Goal: Information Seeking & Learning: Find specific fact

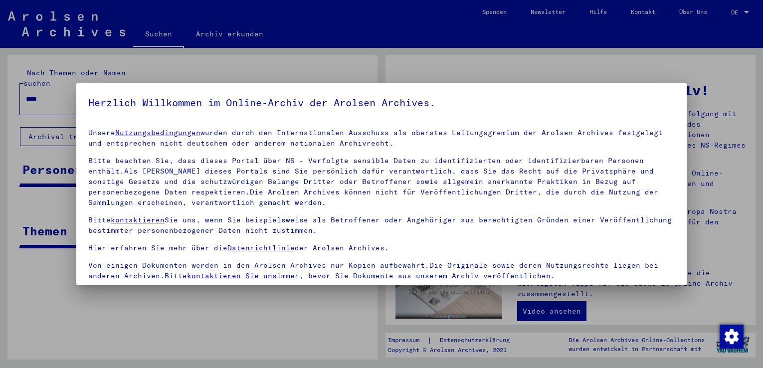
click at [277, 310] on div at bounding box center [381, 184] width 763 height 368
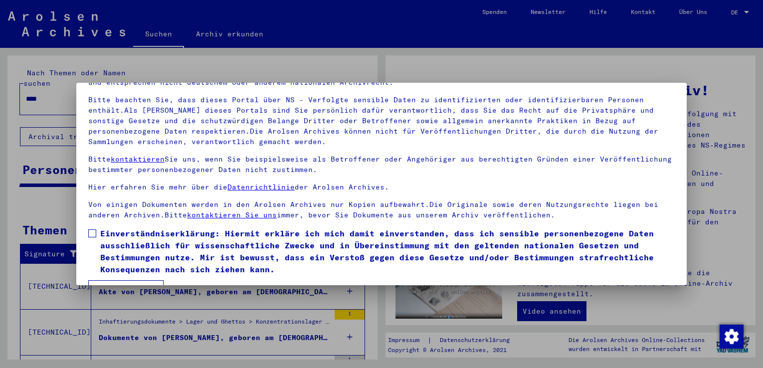
scroll to position [87, 0]
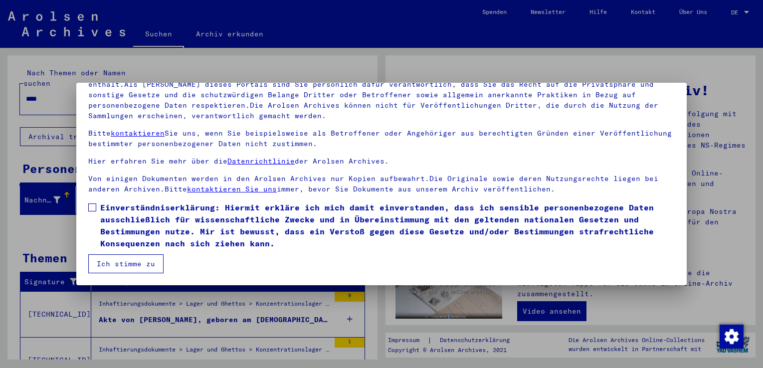
click at [146, 262] on button "Ich stimme zu" at bounding box center [125, 263] width 75 height 19
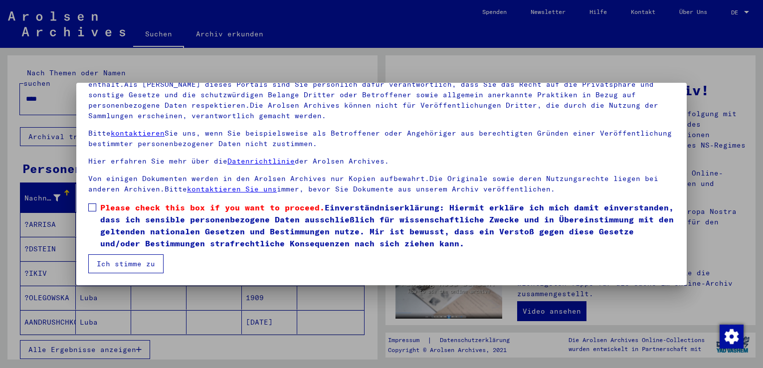
click at [92, 208] on span at bounding box center [92, 207] width 8 height 8
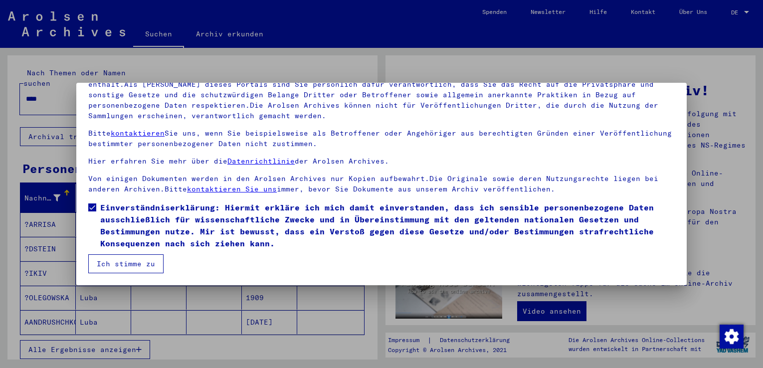
click at [124, 266] on button "Ich stimme zu" at bounding box center [125, 263] width 75 height 19
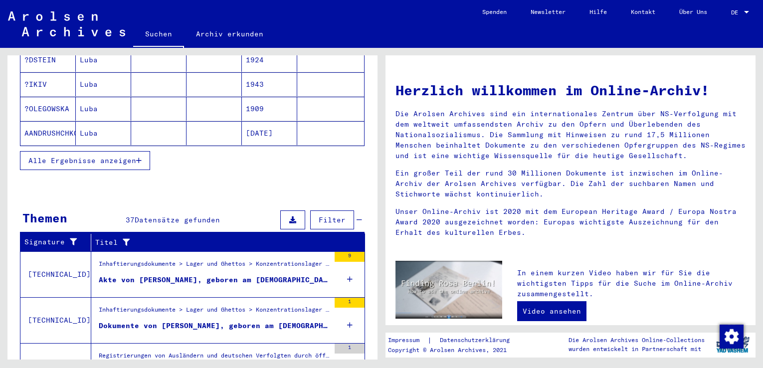
scroll to position [180, 0]
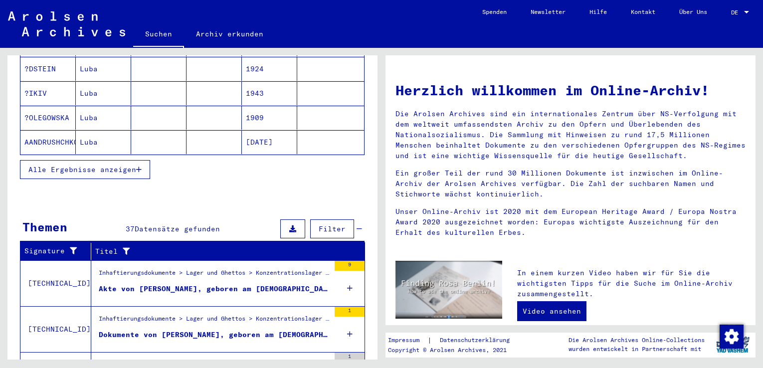
click at [177, 224] on span "Datensätze gefunden" at bounding box center [177, 228] width 85 height 9
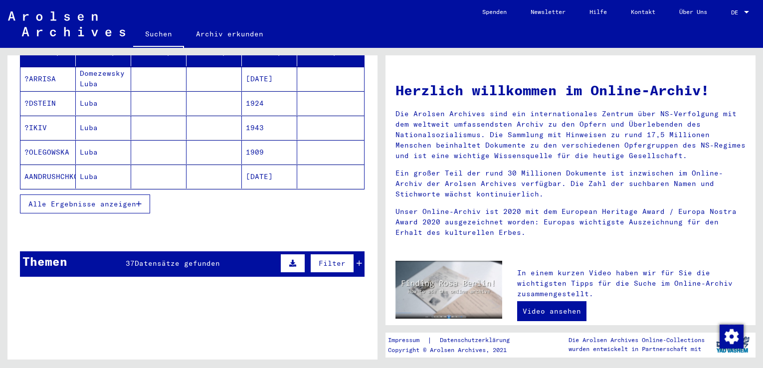
scroll to position [172, 0]
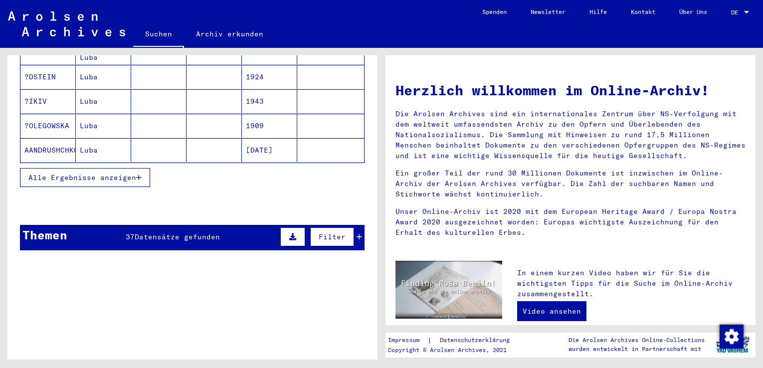
click at [193, 232] on span "Datensätze gefunden" at bounding box center [177, 236] width 85 height 9
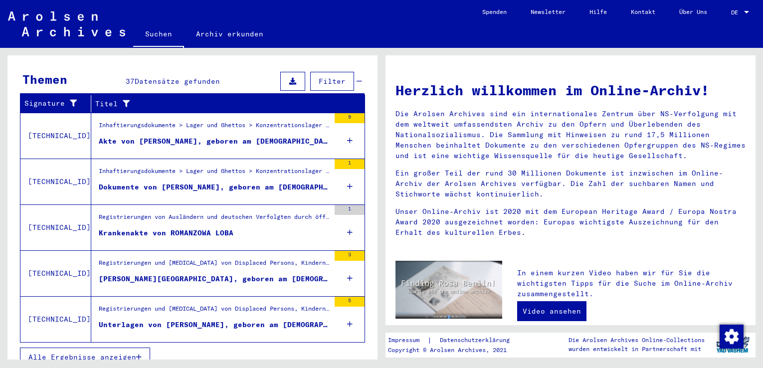
scroll to position [330, 0]
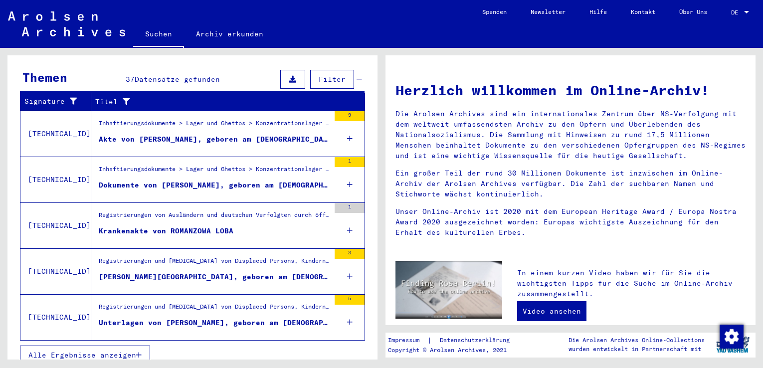
click at [249, 272] on div "[PERSON_NAME][GEOGRAPHIC_DATA], geboren am [DEMOGRAPHIC_DATA], geboren in [GEOG…" at bounding box center [214, 277] width 231 height 10
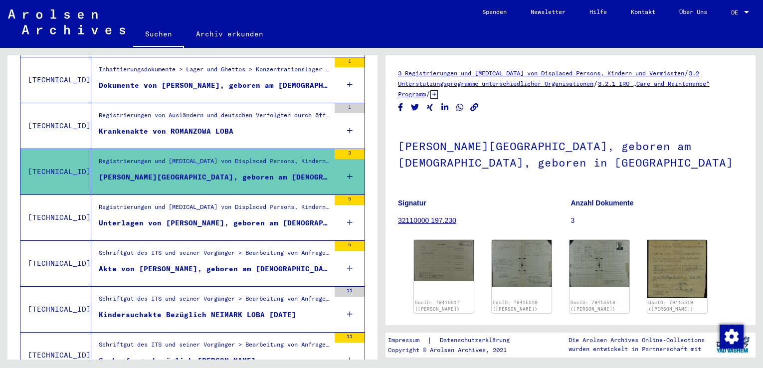
scroll to position [199, 0]
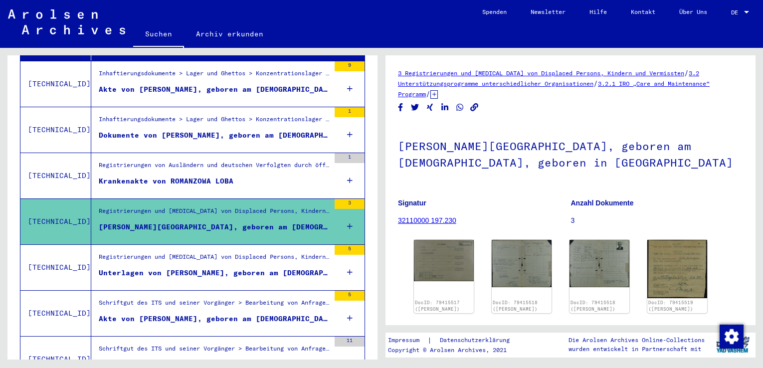
click at [252, 268] on div "Unterlagen von [PERSON_NAME], geboren am [DEMOGRAPHIC_DATA], geboren in [GEOGRA…" at bounding box center [214, 273] width 231 height 10
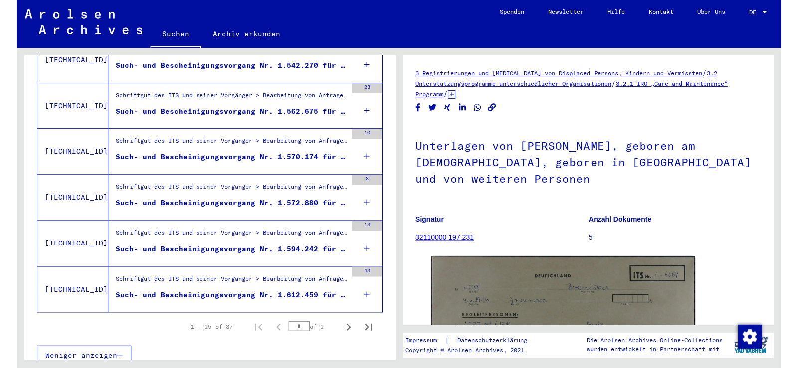
scroll to position [1094, 0]
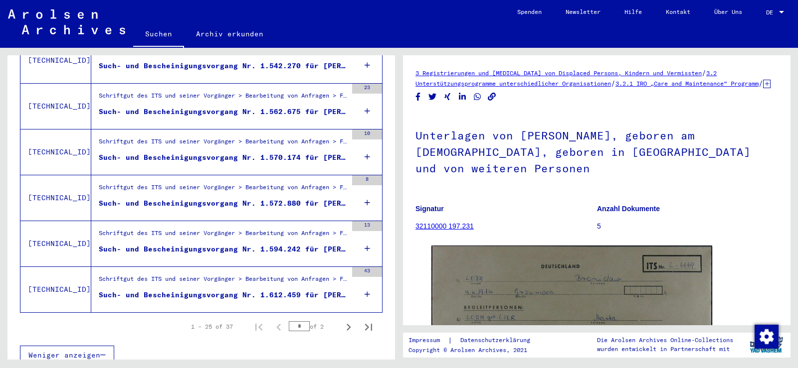
click at [311, 290] on div "Such- und Bescheinigungsvorgang Nr. 1.612.459 für [PERSON_NAME] geboren [DEMOGR…" at bounding box center [223, 295] width 248 height 10
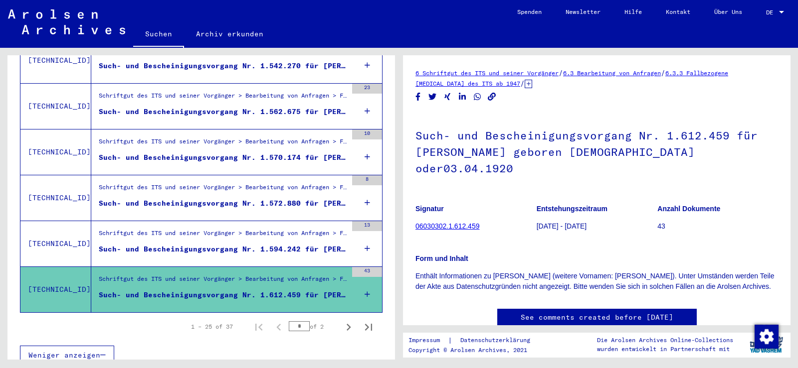
click at [273, 244] on div "Such- und Bescheinigungsvorgang Nr. 1.594.242 für [PERSON_NAME] geboren [DEMOGR…" at bounding box center [223, 249] width 248 height 10
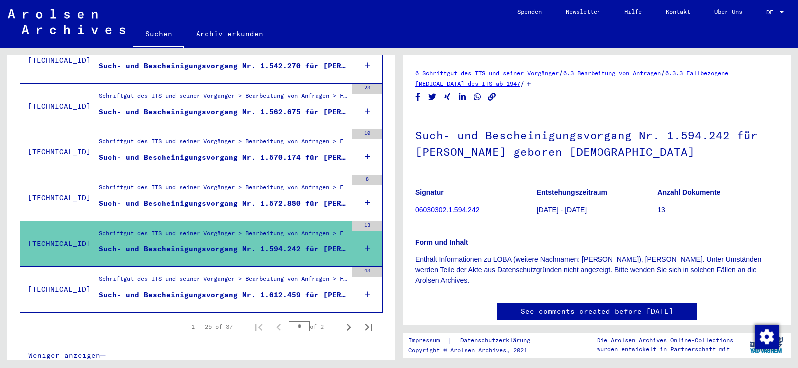
click at [250, 198] on div "Such- und Bescheinigungsvorgang Nr. 1.572.880 für [PERSON_NAME] geboren [DEMOGR…" at bounding box center [223, 203] width 248 height 10
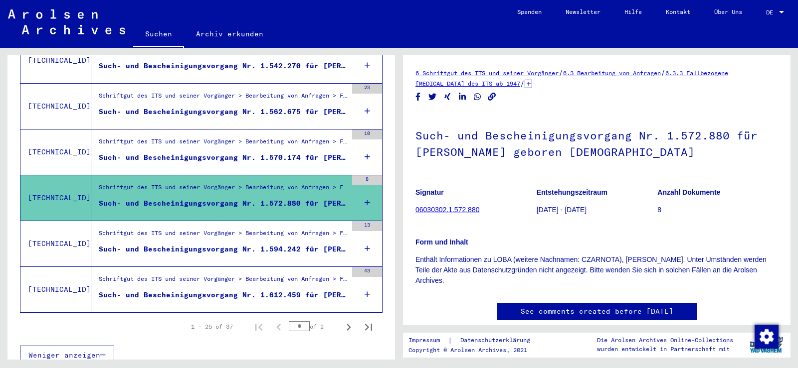
click at [261, 141] on figure "Schriftgut des ITS und seiner Vorgänger > Bearbeitung von Anfragen > Fallbezoge…" at bounding box center [223, 144] width 248 height 15
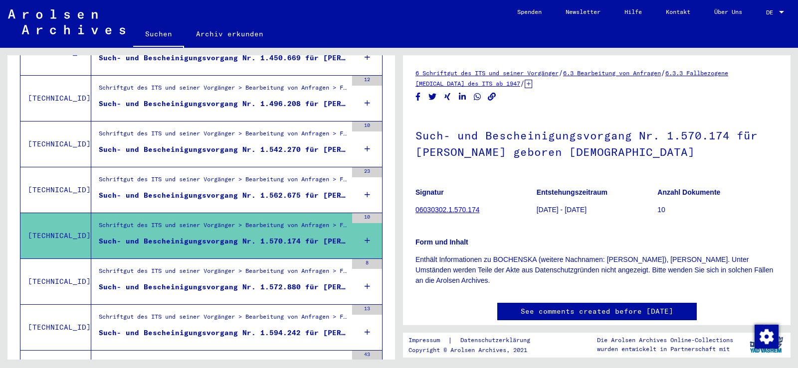
scroll to position [995, 0]
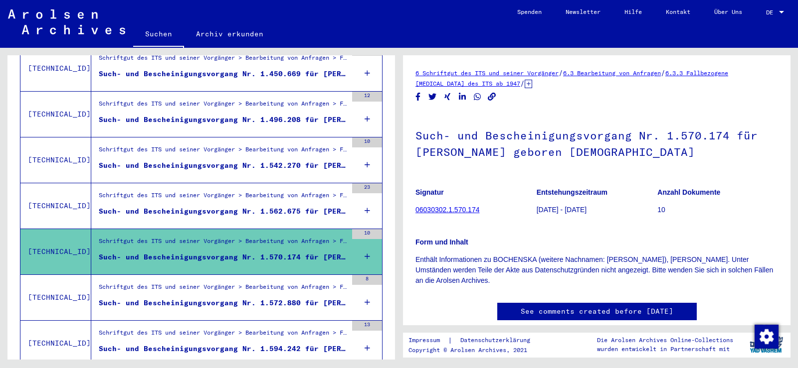
click at [241, 194] on figure "Schriftgut des ITS und seiner Vorgänger > Bearbeitung von Anfragen > Fallbezoge…" at bounding box center [223, 198] width 248 height 15
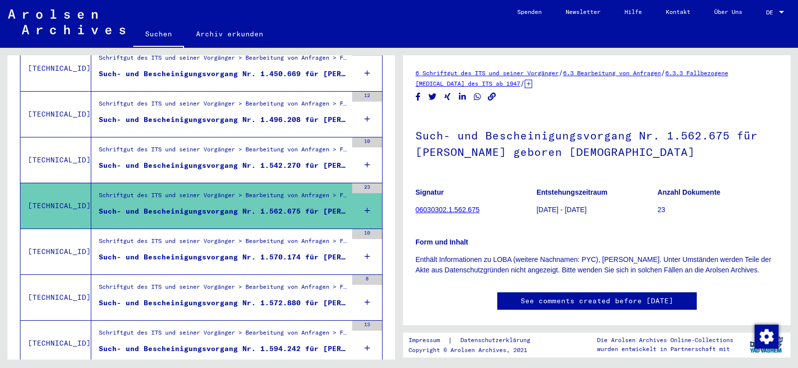
scroll to position [945, 0]
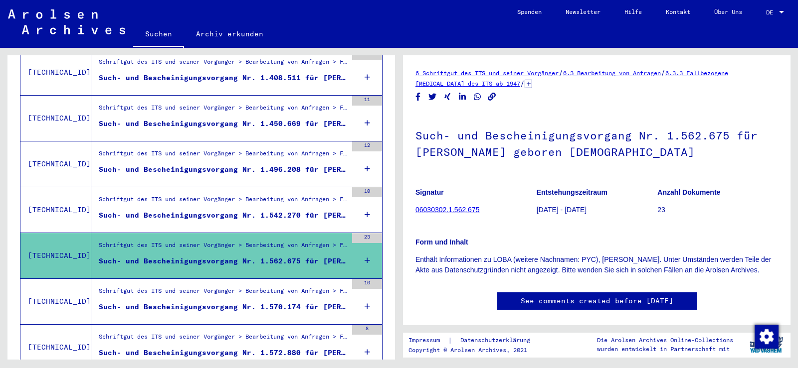
click at [235, 195] on div "Schriftgut des ITS und seiner Vorgänger > Bearbeitung von Anfragen > Fallbezoge…" at bounding box center [223, 202] width 248 height 14
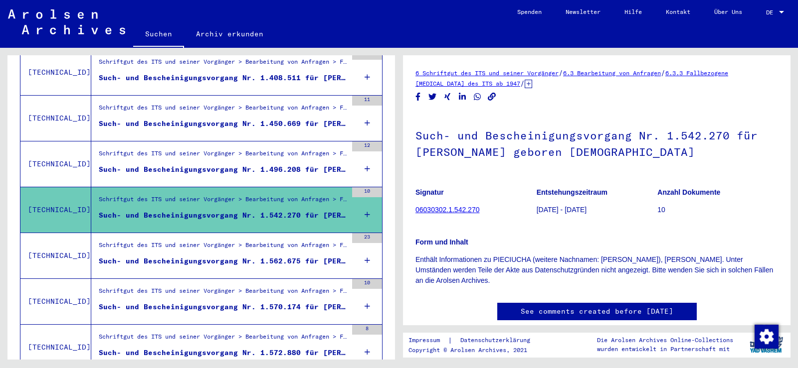
click at [221, 165] on div "Such- und Bescheinigungsvorgang Nr. 1.496.208 für [PERSON_NAME] geboren [DEMOGR…" at bounding box center [223, 170] width 248 height 10
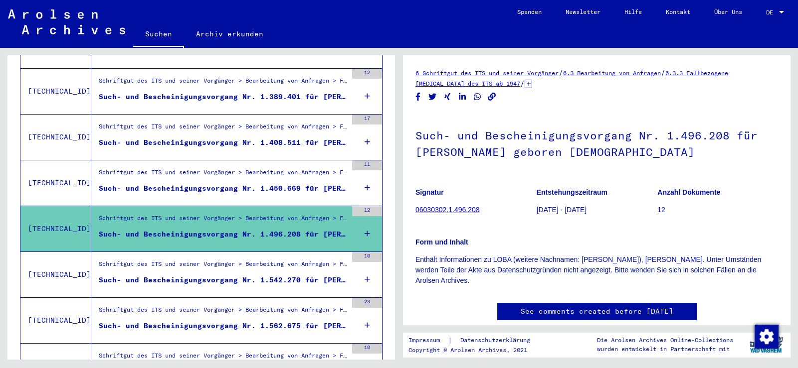
scroll to position [895, 0]
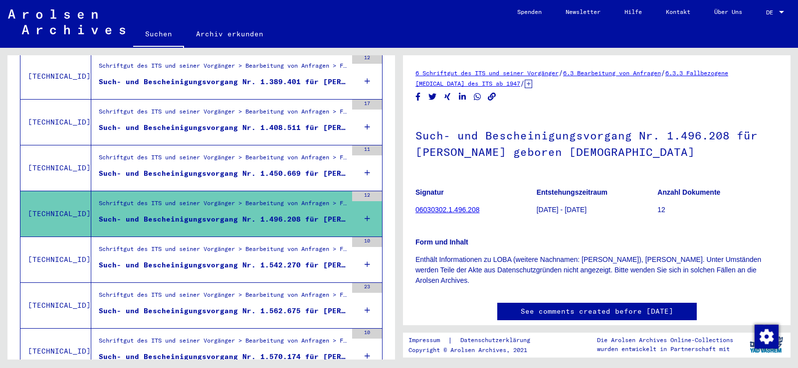
click at [218, 169] on div "Such- und Bescheinigungsvorgang Nr. 1.450.669 für [PERSON_NAME][DEMOGRAPHIC_DAT…" at bounding box center [223, 174] width 248 height 10
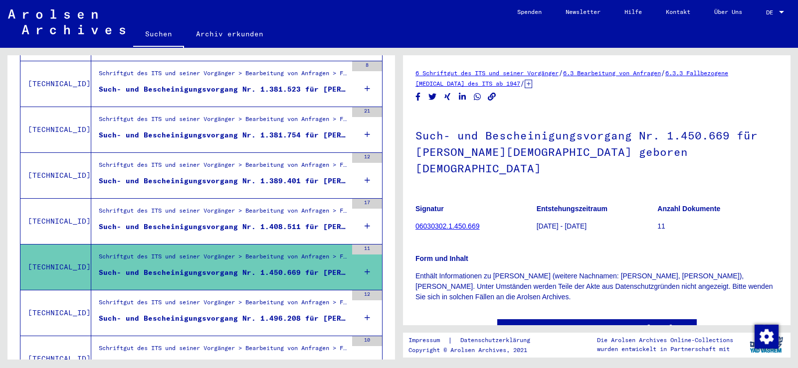
scroll to position [795, 0]
click at [209, 208] on div "Schriftgut des ITS und seiner Vorgänger > Bearbeitung von Anfragen > Fallbezoge…" at bounding box center [223, 214] width 248 height 14
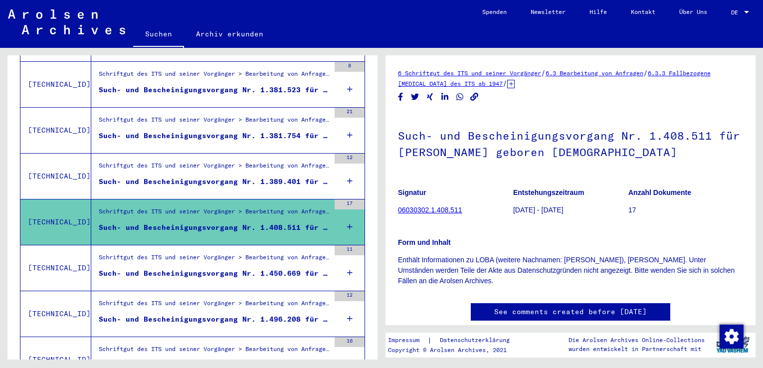
click at [553, 229] on div "Form und Inhalt Enthält Informationen zu LOBA (weitere Nachnamen: [PERSON_NAME]…" at bounding box center [570, 255] width 345 height 61
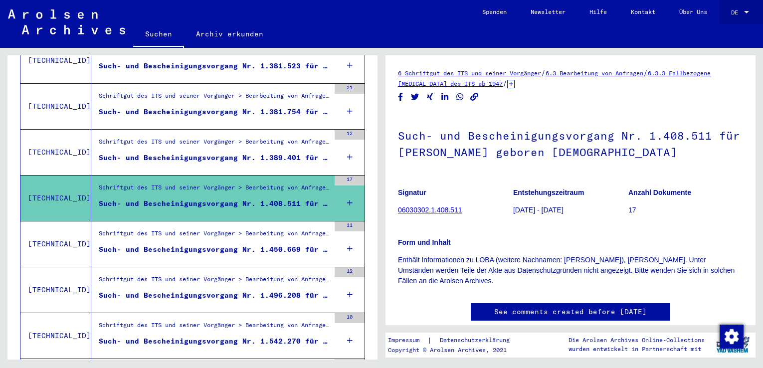
click at [749, 11] on div at bounding box center [746, 12] width 9 height 7
click at [732, 15] on span "English" at bounding box center [721, 17] width 24 height 7
type input "*******"
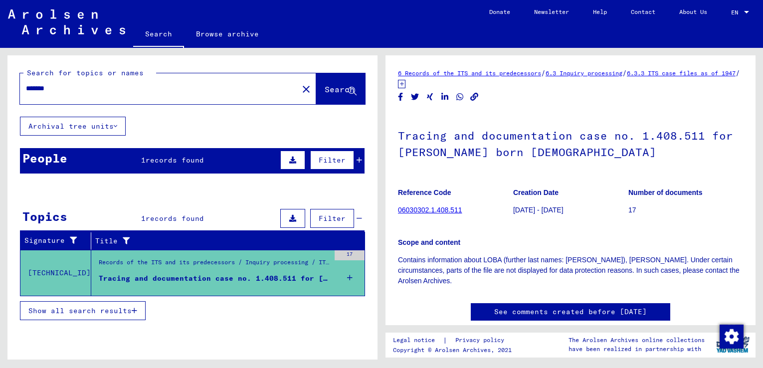
click at [260, 279] on div "Tracing and documentation case no. 1.408.511 for [PERSON_NAME] born [DEMOGRAPHI…" at bounding box center [214, 278] width 231 height 10
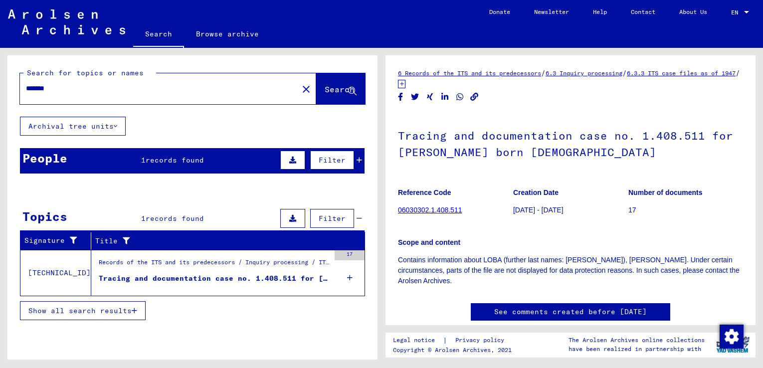
click at [244, 278] on div "Tracing and documentation case no. 1.408.511 for [PERSON_NAME] born [DEMOGRAPHI…" at bounding box center [214, 278] width 231 height 10
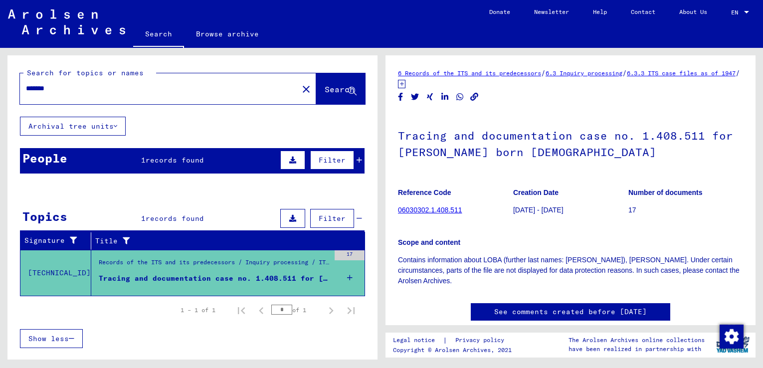
click at [193, 333] on div "Show less" at bounding box center [192, 338] width 345 height 29
click at [68, 339] on span "Show less" at bounding box center [48, 338] width 40 height 9
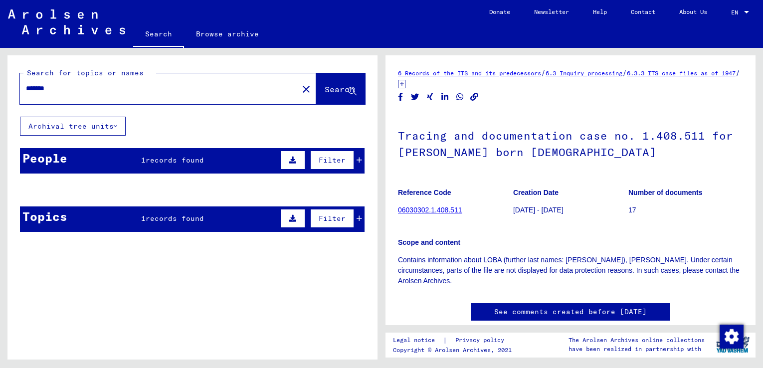
click at [196, 219] on mat-cell "Kauen" at bounding box center [213, 214] width 55 height 24
